Goal: Check status: Check status

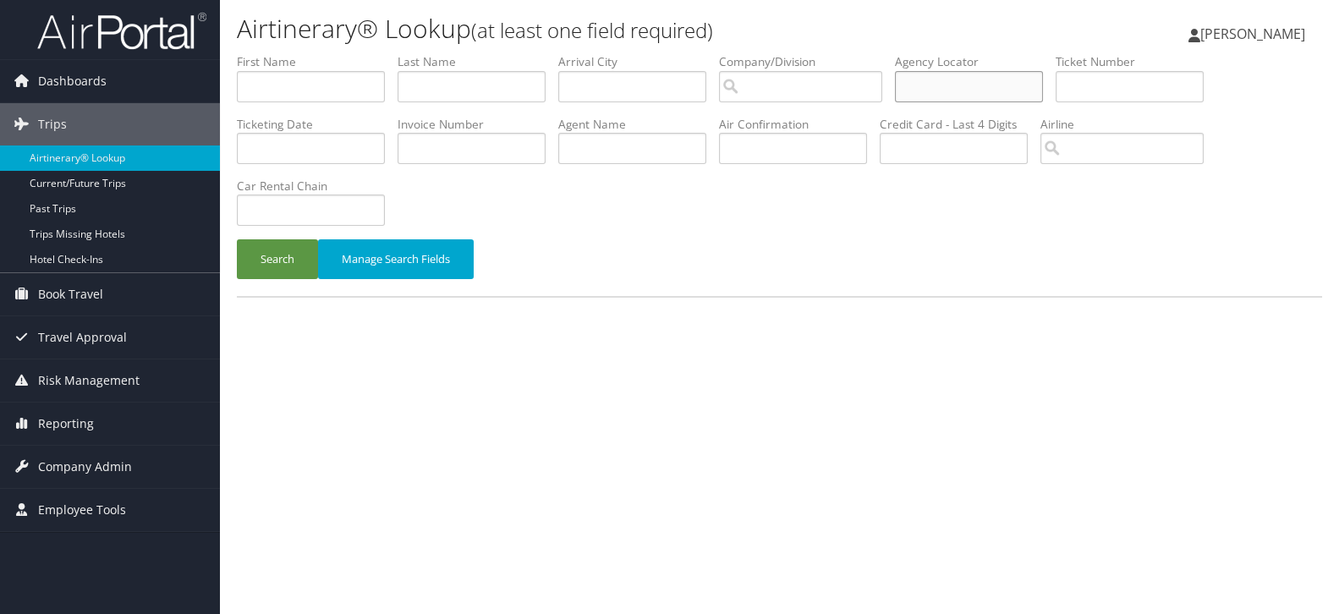
click at [950, 86] on input "text" at bounding box center [969, 86] width 148 height 31
paste input "DJFF6Y"
click at [273, 272] on button "Search" at bounding box center [277, 259] width 81 height 40
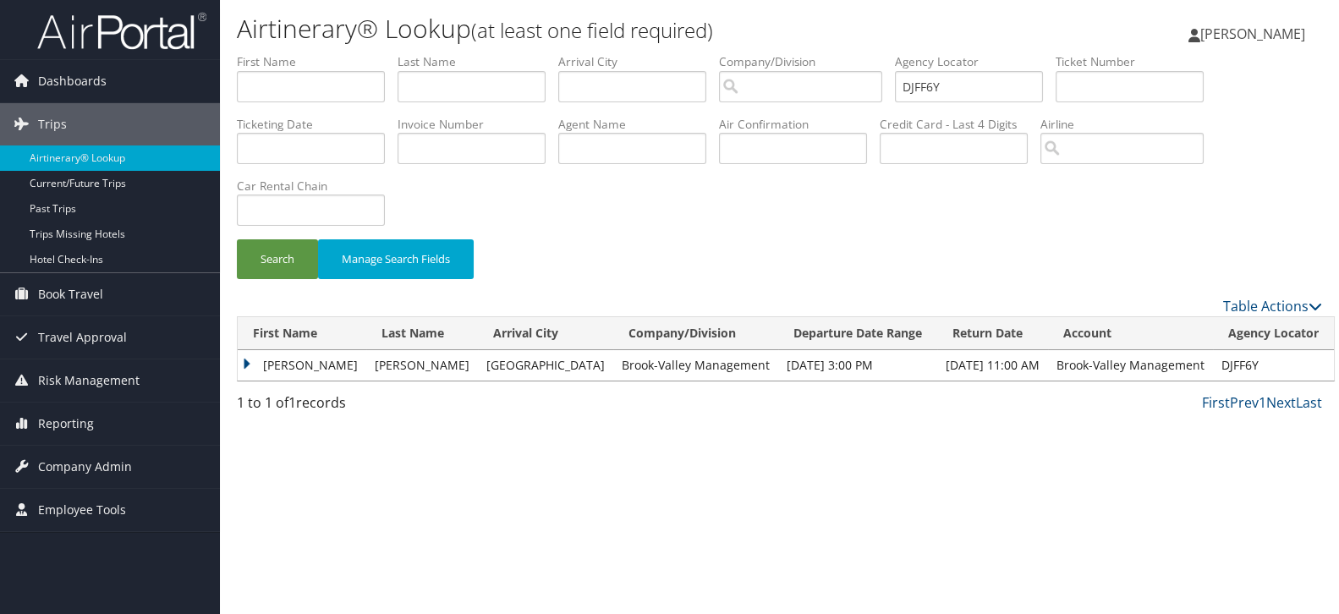
click at [250, 357] on td "[PERSON_NAME]" at bounding box center [302, 365] width 129 height 30
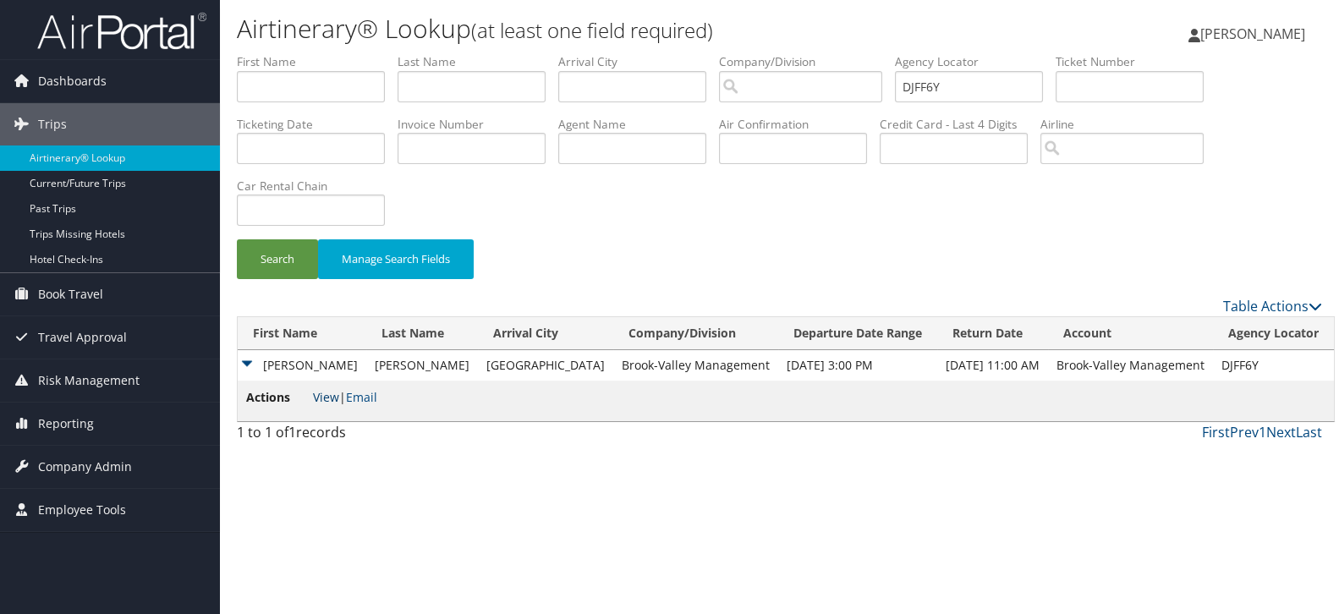
click at [332, 402] on link "View" at bounding box center [326, 397] width 26 height 16
drag, startPoint x: 978, startPoint y: 89, endPoint x: 898, endPoint y: 91, distance: 79.5
click at [898, 53] on ul "First Name Last Name Departure City Arrival City Company/Division Airport/City …" at bounding box center [779, 53] width 1085 height 0
paste input "1N0B"
type input "DJ1N0B"
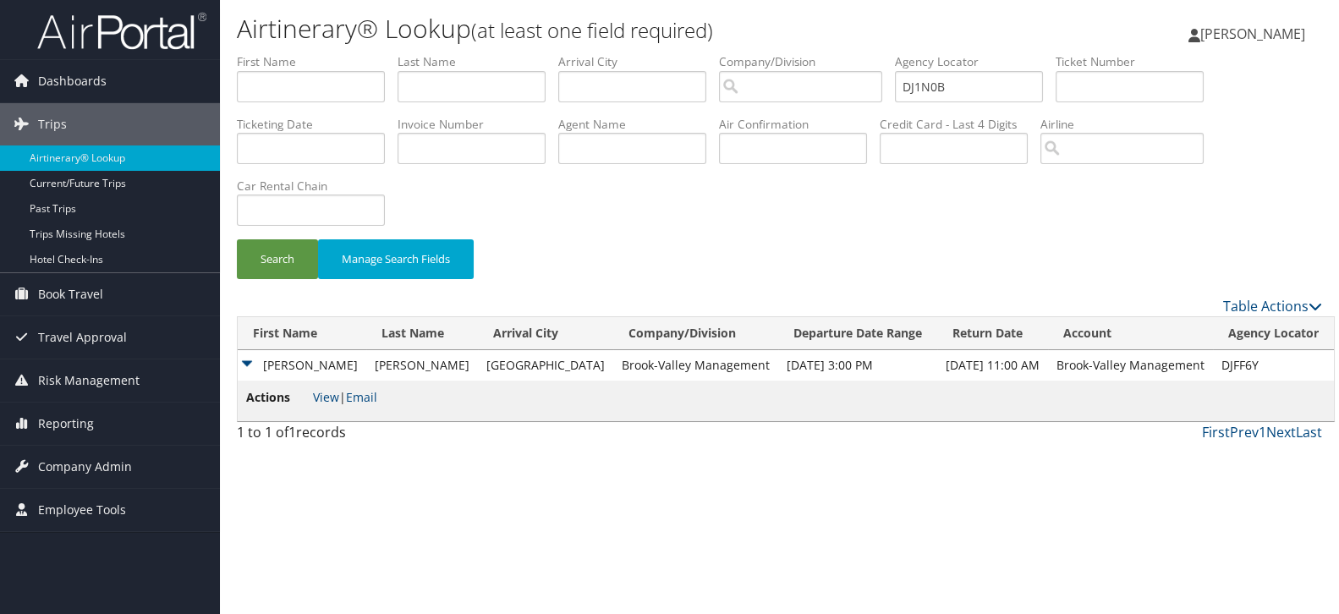
click at [259, 281] on div "Search Manage Search Fields" at bounding box center [779, 267] width 1111 height 57
click at [274, 262] on button "Search" at bounding box center [277, 259] width 81 height 40
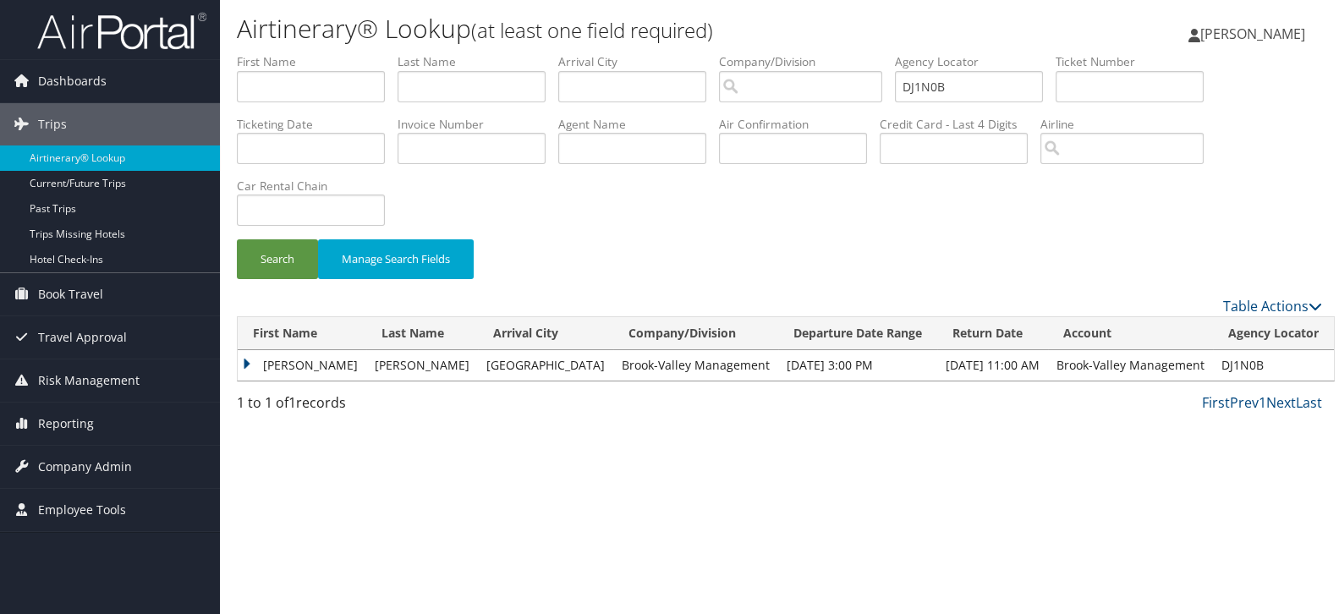
click at [248, 361] on td "[PERSON_NAME]" at bounding box center [302, 365] width 129 height 30
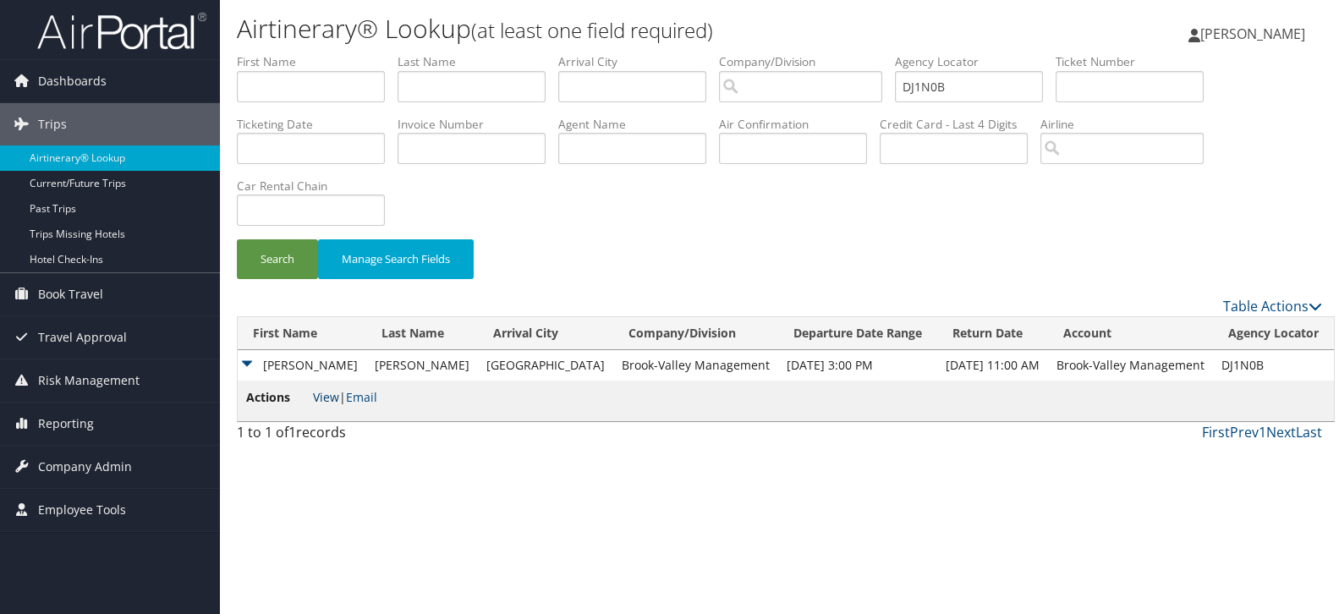
click at [321, 398] on link "View" at bounding box center [326, 397] width 26 height 16
click at [1213, 359] on td "DJ1N0B" at bounding box center [1273, 365] width 121 height 30
copy td "DJ1N0B"
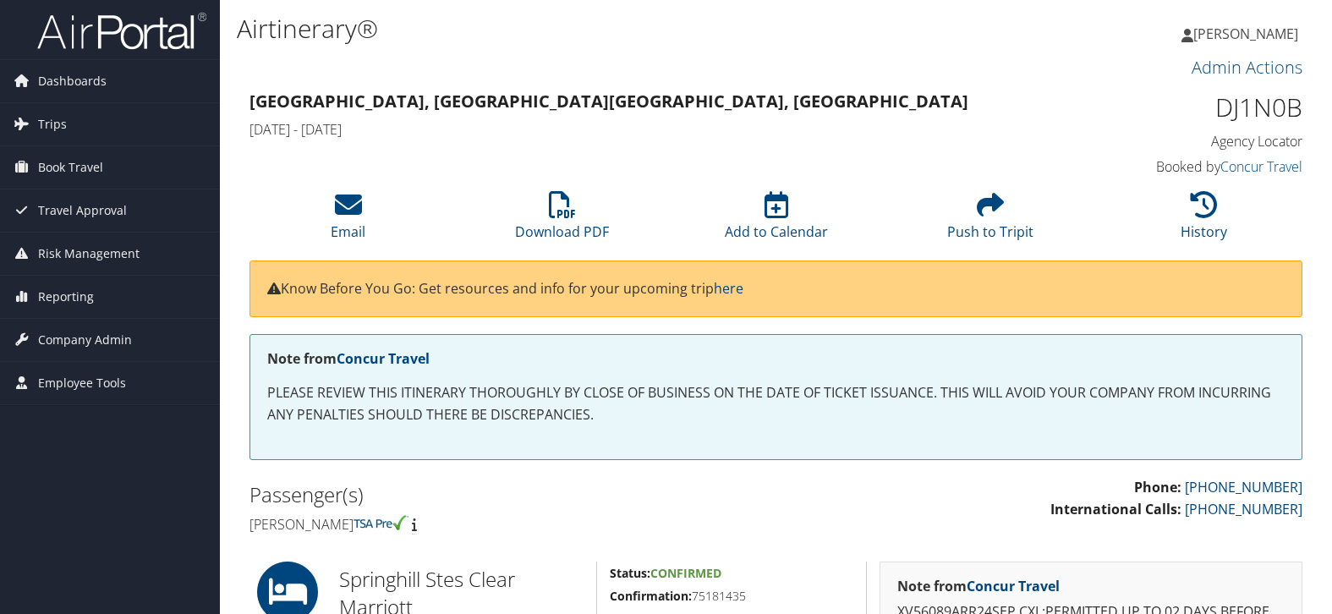
scroll to position [282, 0]
